Goal: Task Accomplishment & Management: Manage account settings

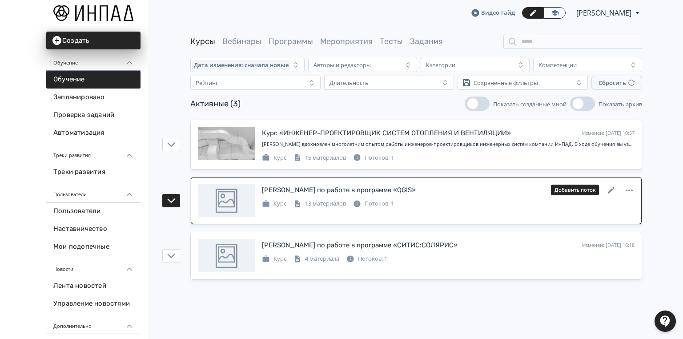
click at [324, 189] on div "[PERSON_NAME] по работе в программе «QGIS»" at bounding box center [339, 190] width 154 height 10
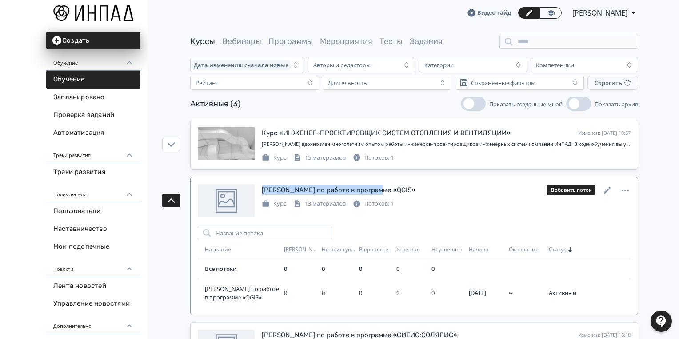
drag, startPoint x: 379, startPoint y: 189, endPoint x: 263, endPoint y: 191, distance: 116.1
click at [263, 191] on div "Курс по работе в программе «QGIS» Изменен: [DATE] 16:18 Добавить поток" at bounding box center [446, 190] width 369 height 12
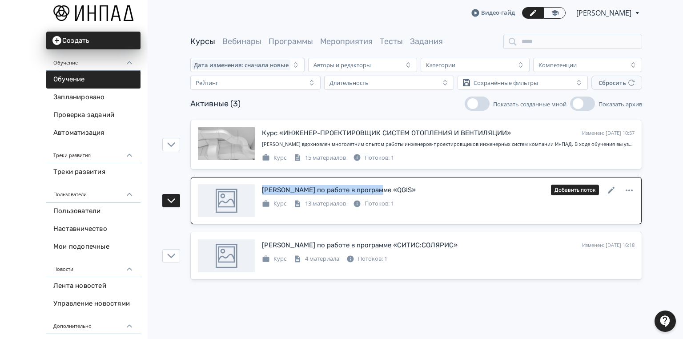
copy div "[PERSON_NAME] по работе в программе «QGIS»"
click at [611, 187] on icon at bounding box center [611, 190] width 11 height 11
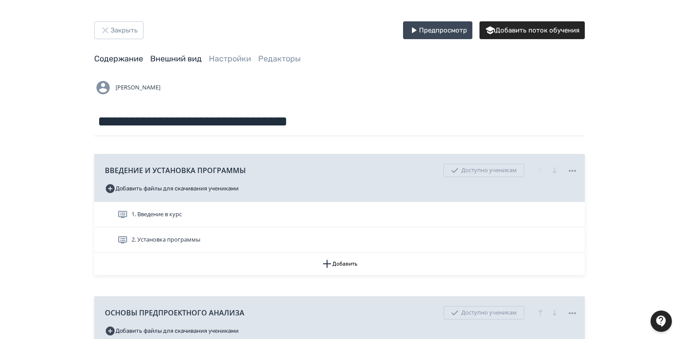
click at [179, 59] on link "Внешний вид" at bounding box center [176, 59] width 52 height 10
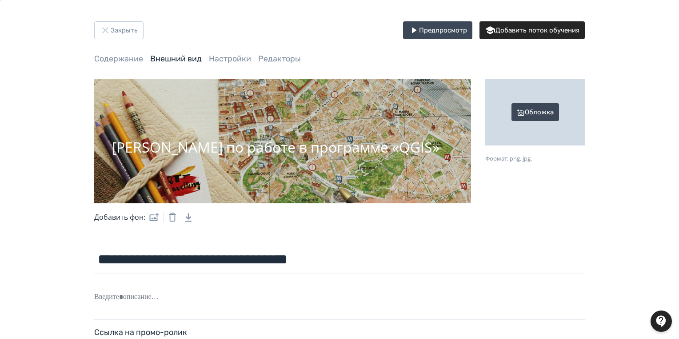
click at [529, 109] on div "Обложка" at bounding box center [536, 112] width 100 height 67
click at [0, 0] on input "Обложка Формат: png, jpg." at bounding box center [0, 0] width 0 height 0
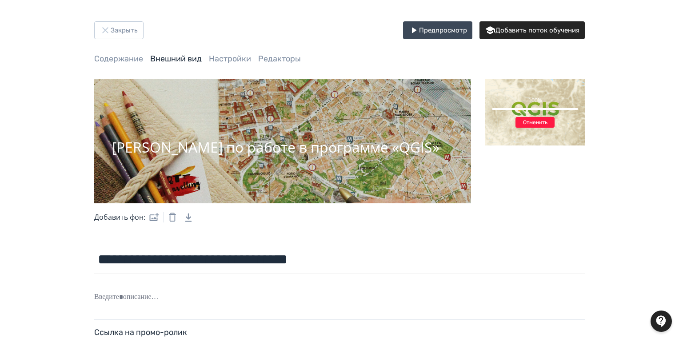
click at [301, 139] on div "[PERSON_NAME] по работе в программе «QGIS»" at bounding box center [276, 147] width 328 height 16
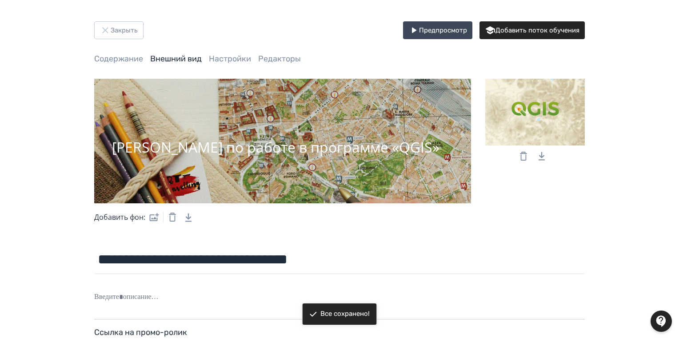
click at [154, 215] on label at bounding box center [152, 217] width 14 height 18
click at [0, 0] on input "file" at bounding box center [0, 0] width 0 height 0
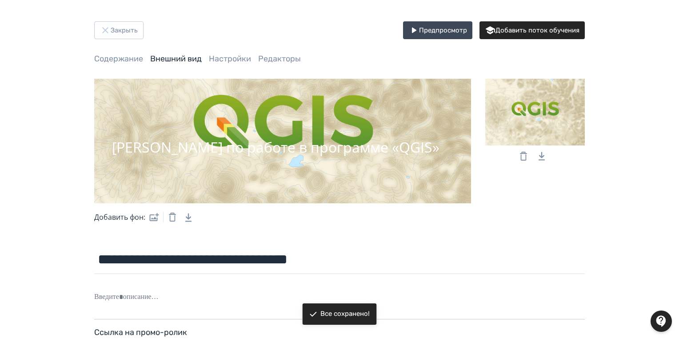
click at [157, 217] on label at bounding box center [152, 217] width 14 height 18
click at [0, 0] on input "file" at bounding box center [0, 0] width 0 height 0
click at [129, 35] on button "Закрыть" at bounding box center [118, 30] width 49 height 18
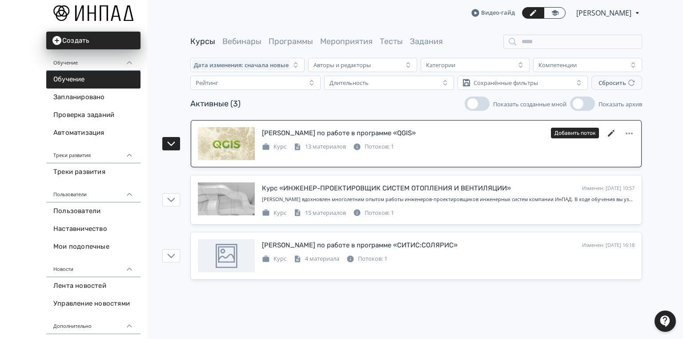
click at [614, 133] on icon at bounding box center [611, 133] width 11 height 11
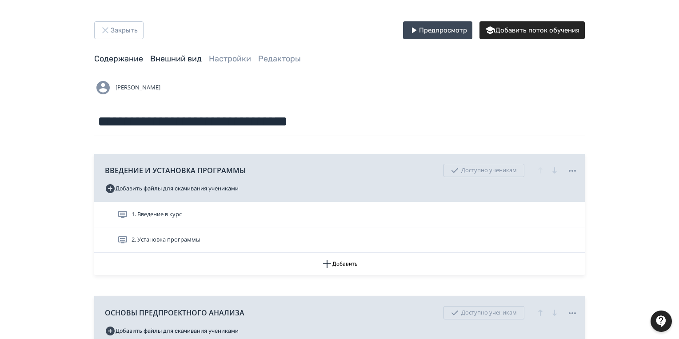
click at [164, 57] on link "Внешний вид" at bounding box center [176, 59] width 52 height 10
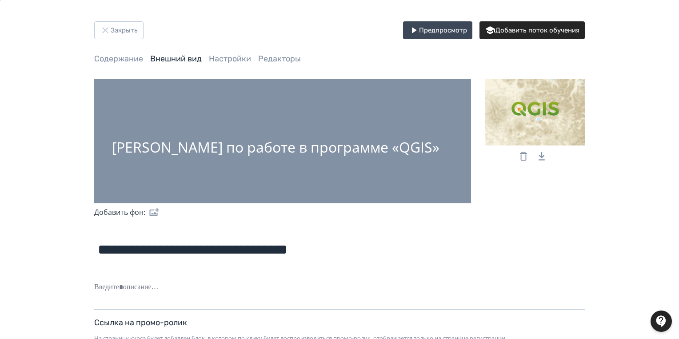
click at [152, 210] on label at bounding box center [152, 212] width 14 height 18
click at [0, 0] on input "file" at bounding box center [0, 0] width 0 height 0
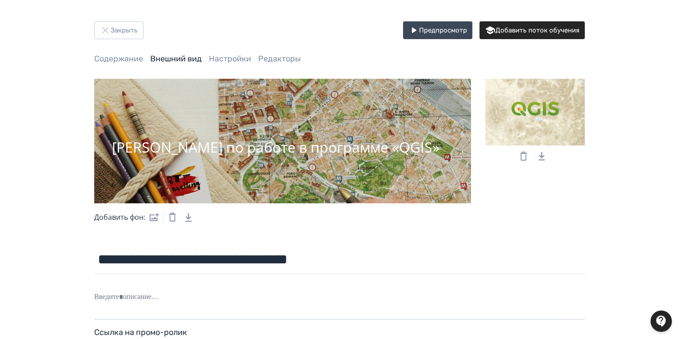
click at [514, 206] on div "Курс по работе в программе «QGIS» Добавить фон:" at bounding box center [339, 155] width 491 height 152
click at [133, 31] on button "Закрыть" at bounding box center [118, 30] width 49 height 18
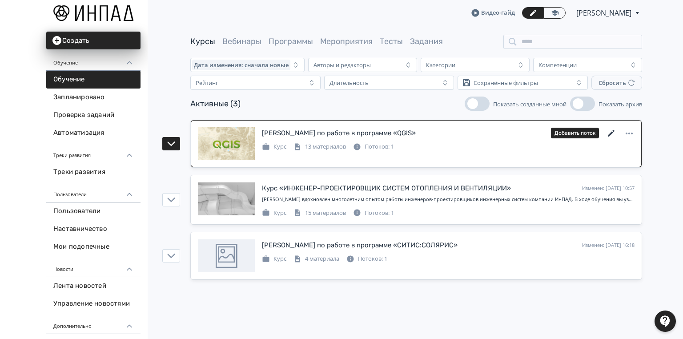
click at [612, 132] on icon at bounding box center [611, 133] width 7 height 7
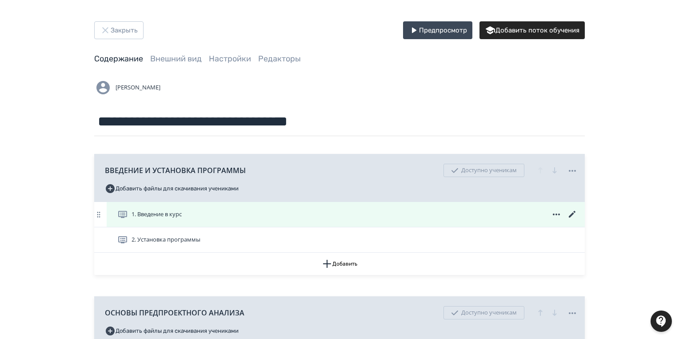
scroll to position [71, 0]
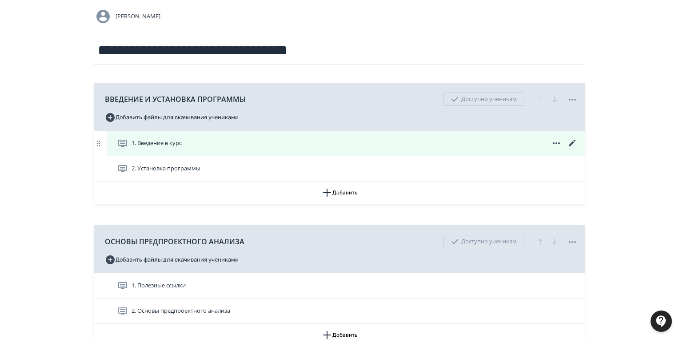
click at [573, 145] on icon at bounding box center [572, 143] width 11 height 11
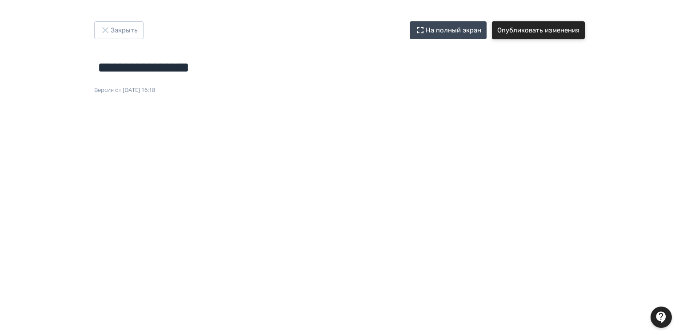
click at [575, 32] on button "Опубликовать изменения" at bounding box center [538, 30] width 93 height 18
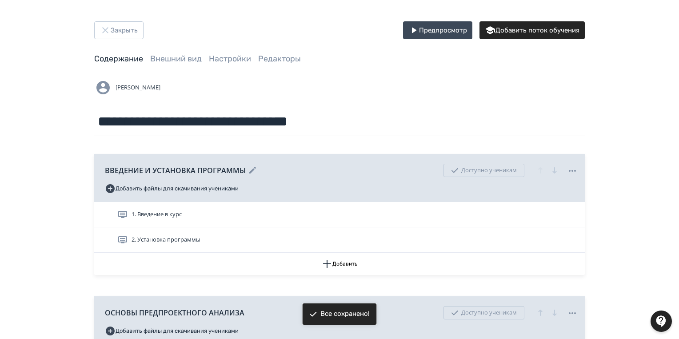
scroll to position [71, 0]
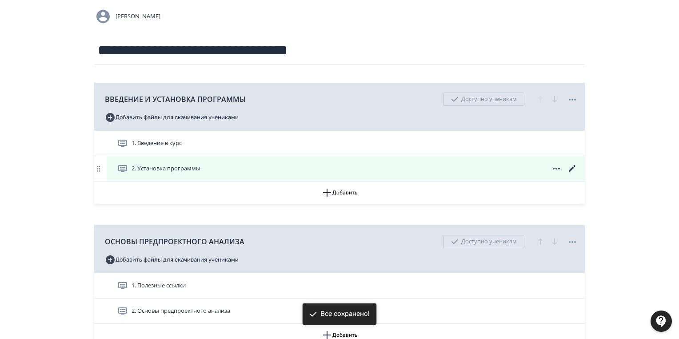
click at [570, 169] on icon at bounding box center [572, 168] width 11 height 11
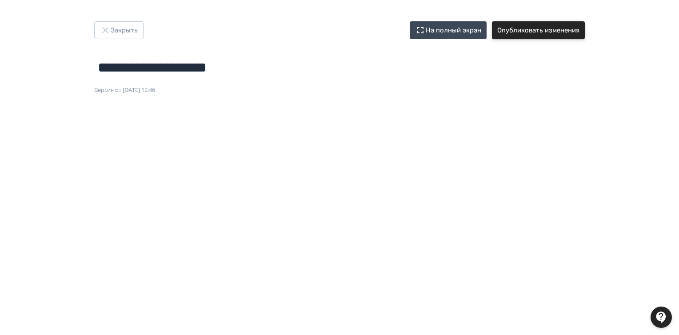
click at [525, 28] on button "Опубликовать изменения" at bounding box center [538, 30] width 93 height 18
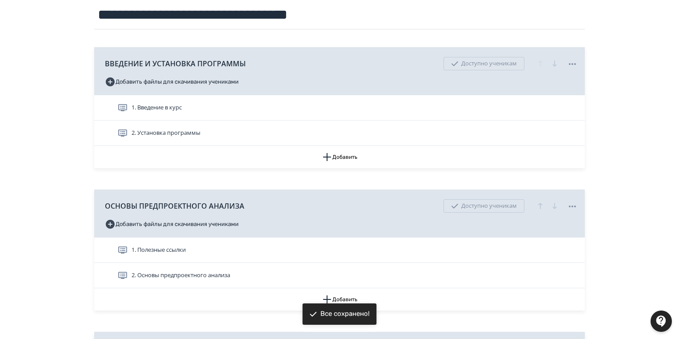
scroll to position [178, 0]
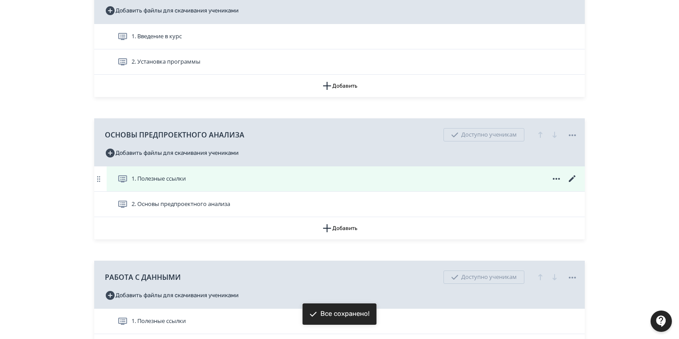
click at [571, 179] on icon at bounding box center [572, 178] width 11 height 11
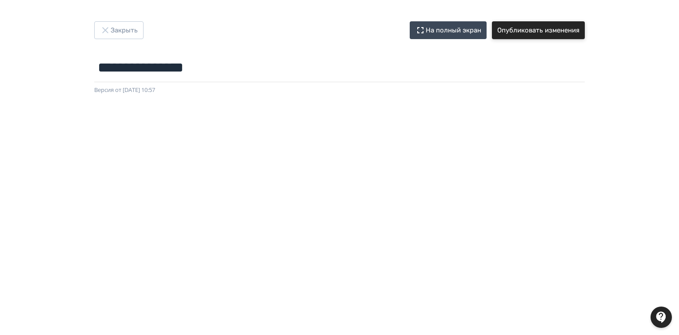
click at [524, 26] on button "Опубликовать изменения" at bounding box center [538, 30] width 93 height 18
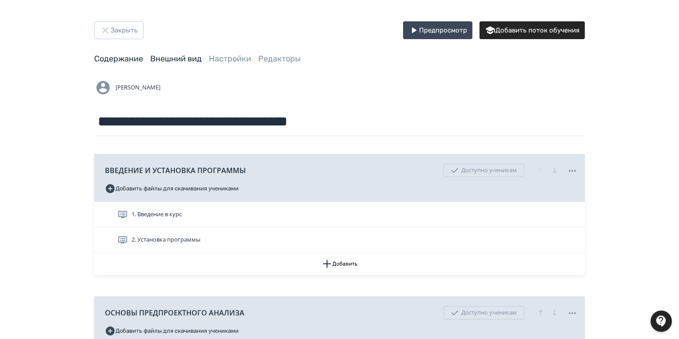
click at [167, 60] on link "Внешний вид" at bounding box center [176, 59] width 52 height 10
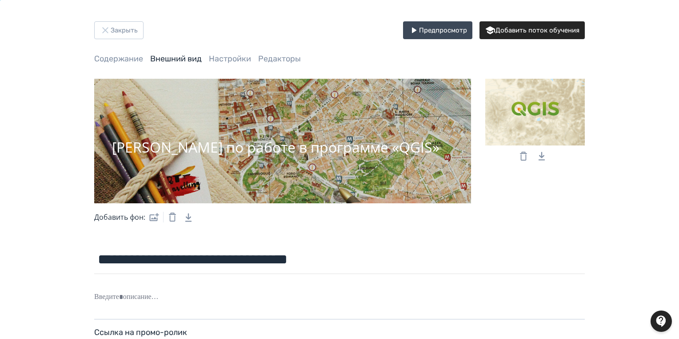
click at [368, 150] on div "[PERSON_NAME] по работе в программе «QGIS»" at bounding box center [282, 141] width 377 height 125
click at [157, 216] on label at bounding box center [152, 217] width 14 height 18
click at [0, 0] on input "file" at bounding box center [0, 0] width 0 height 0
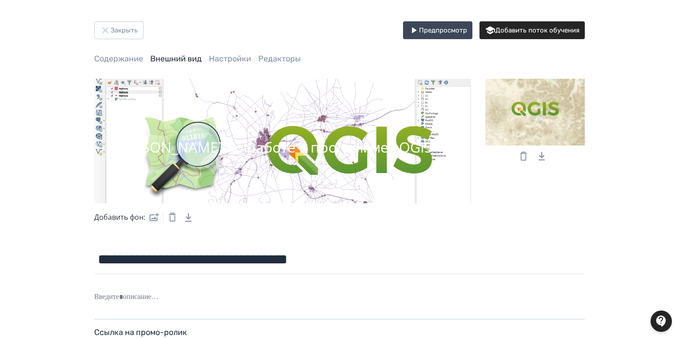
click at [157, 216] on label at bounding box center [152, 217] width 14 height 18
click at [0, 0] on input "file" at bounding box center [0, 0] width 0 height 0
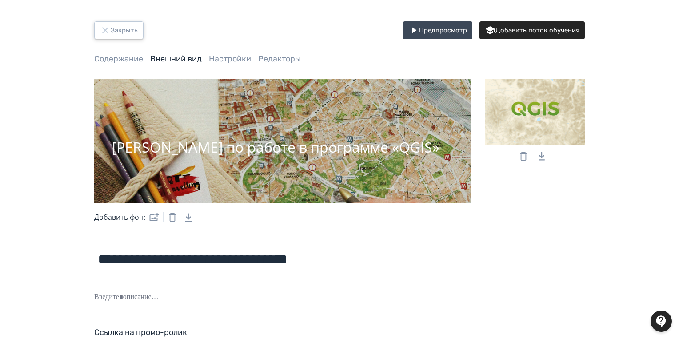
click at [112, 33] on button "Закрыть" at bounding box center [118, 30] width 49 height 18
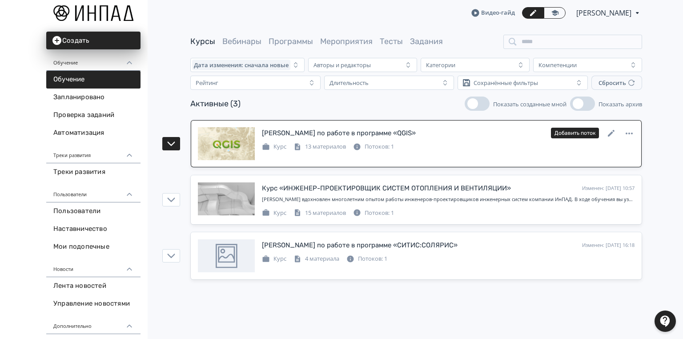
click at [337, 133] on div "[PERSON_NAME] по работе в программе «QGIS»" at bounding box center [339, 133] width 154 height 10
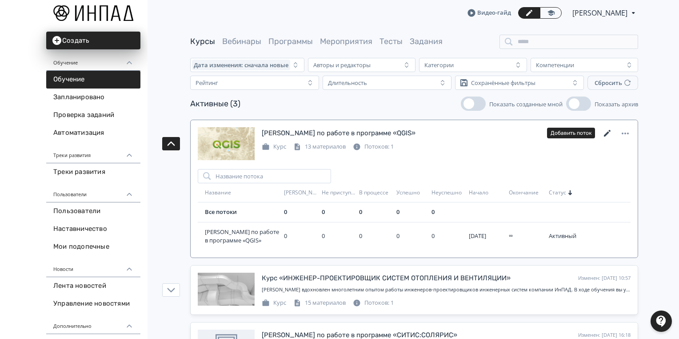
click at [609, 132] on icon at bounding box center [607, 133] width 7 height 7
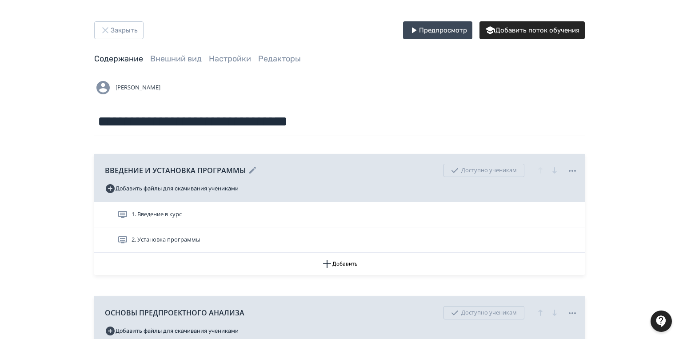
scroll to position [107, 0]
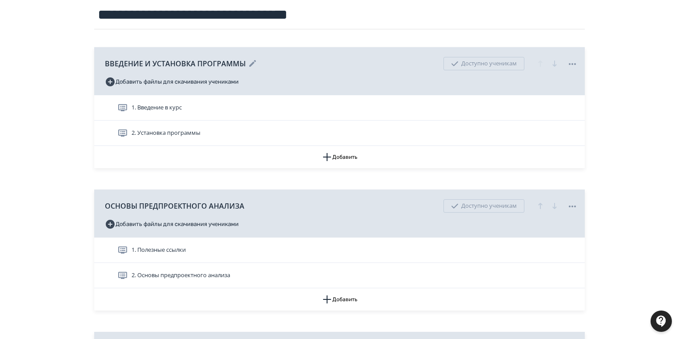
click at [251, 62] on icon at bounding box center [252, 63] width 7 height 7
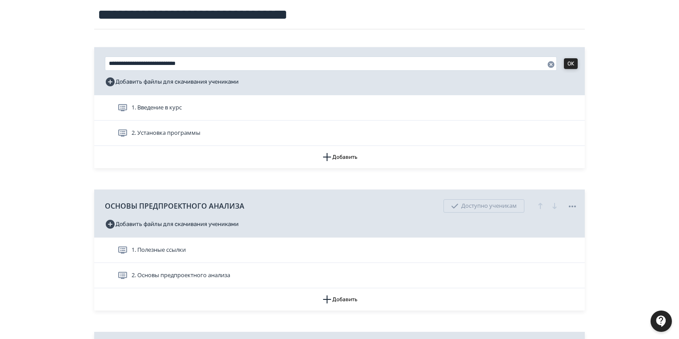
click at [576, 62] on button "OK" at bounding box center [571, 63] width 14 height 11
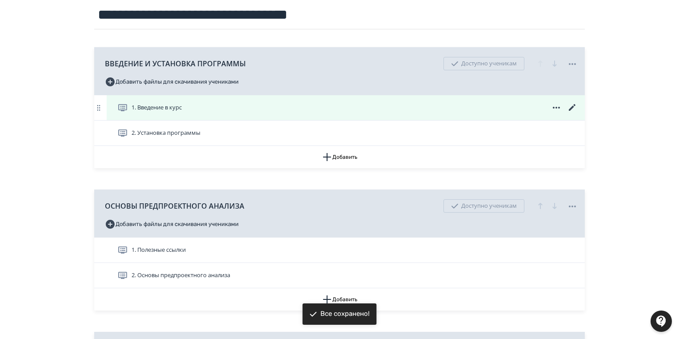
click at [571, 105] on icon at bounding box center [572, 107] width 11 height 11
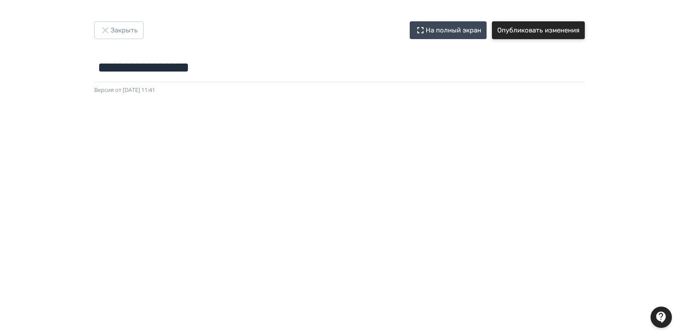
click at [527, 33] on button "Опубликовать изменения" at bounding box center [538, 30] width 93 height 18
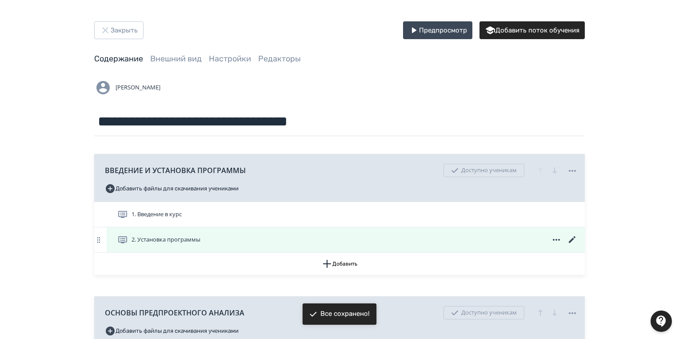
click at [570, 238] on icon at bounding box center [572, 239] width 11 height 11
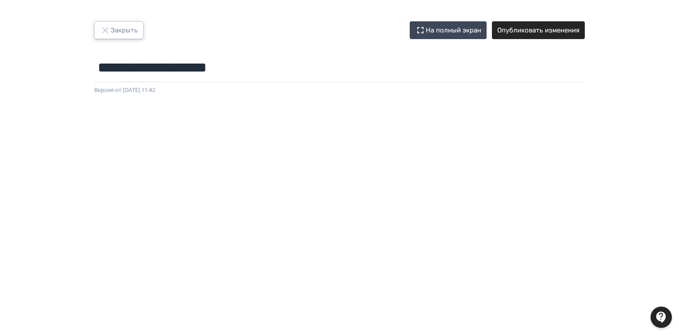
click at [119, 32] on button "Закрыть" at bounding box center [118, 30] width 49 height 18
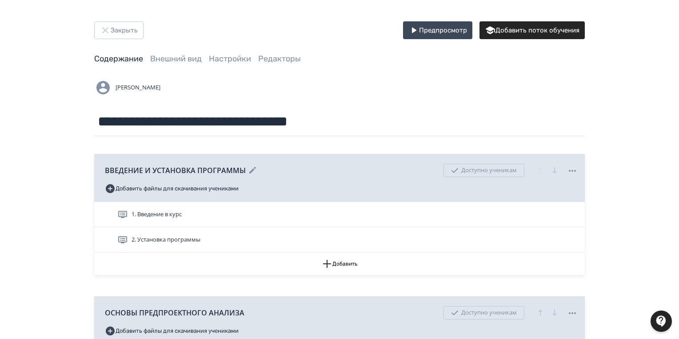
scroll to position [178, 0]
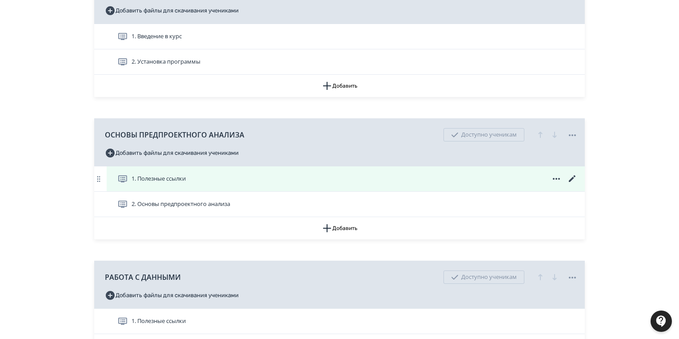
click at [571, 178] on icon at bounding box center [572, 178] width 11 height 11
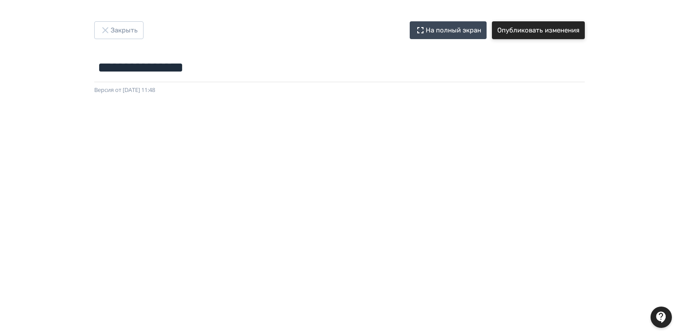
click at [525, 30] on button "Опубликовать изменения" at bounding box center [538, 30] width 93 height 18
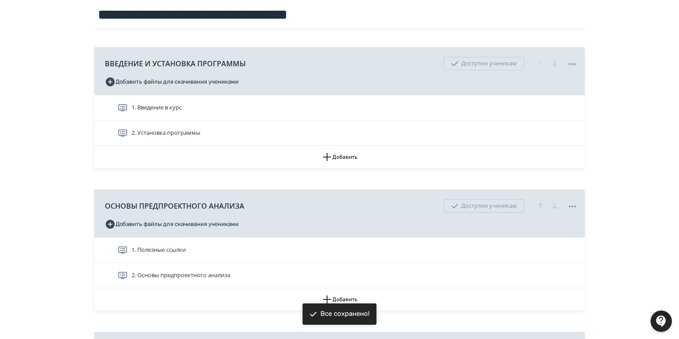
scroll to position [213, 0]
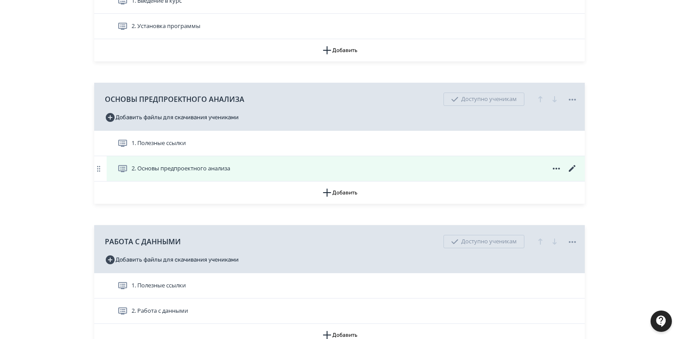
click at [571, 168] on icon at bounding box center [572, 168] width 11 height 11
